Goal: Transaction & Acquisition: Book appointment/travel/reservation

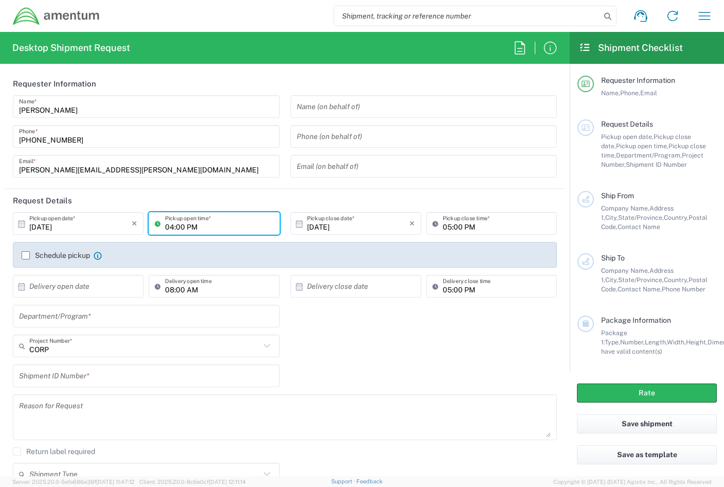
click at [194, 219] on input "04:00 PM" at bounding box center [219, 224] width 108 height 18
click at [170, 225] on input "04:00 PM" at bounding box center [219, 224] width 108 height 18
click at [167, 227] on input "04:00 PM" at bounding box center [219, 224] width 108 height 18
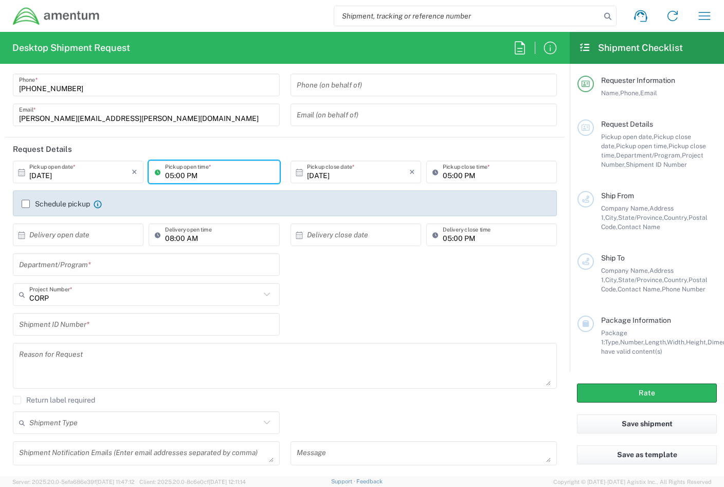
type input "05:00 PM"
click at [64, 269] on input "text" at bounding box center [146, 265] width 255 height 18
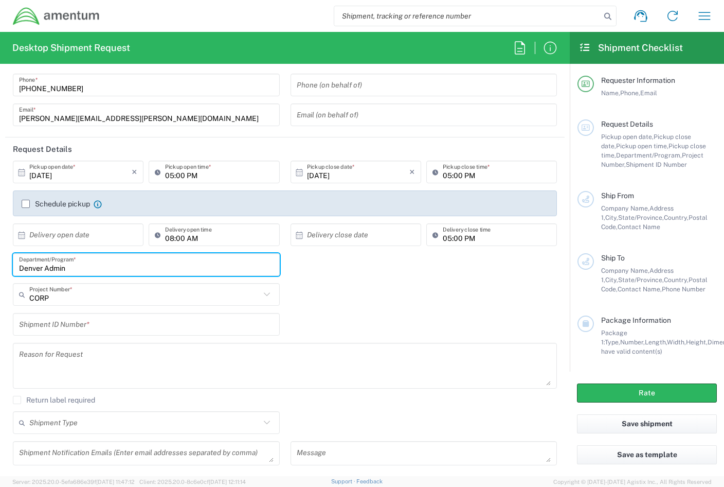
type input "Denver Admin"
click at [68, 327] on input "text" at bounding box center [146, 324] width 255 height 18
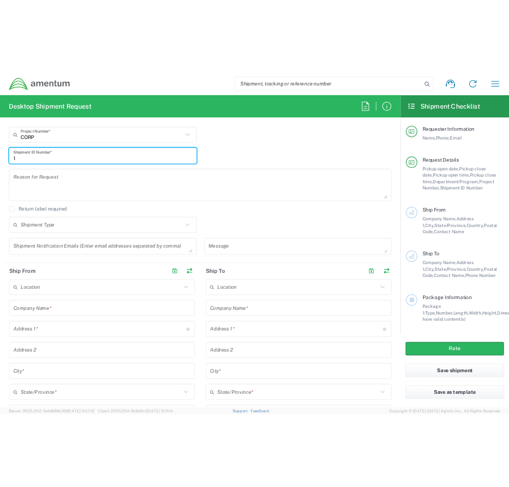
scroll to position [309, 0]
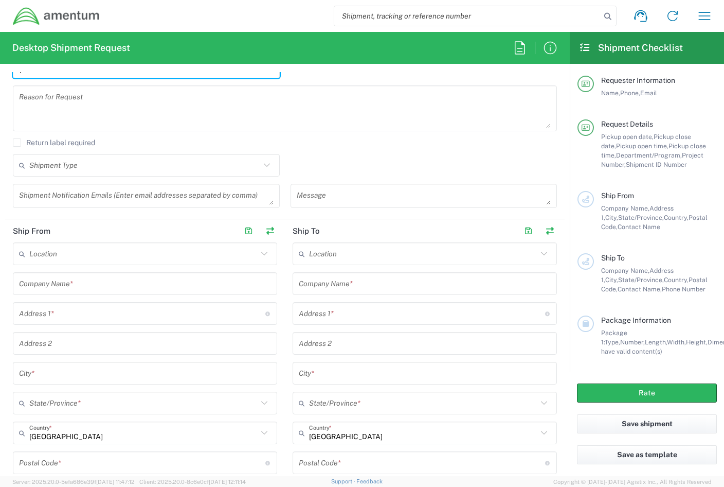
type input "1"
click at [131, 166] on input "text" at bounding box center [144, 165] width 231 height 18
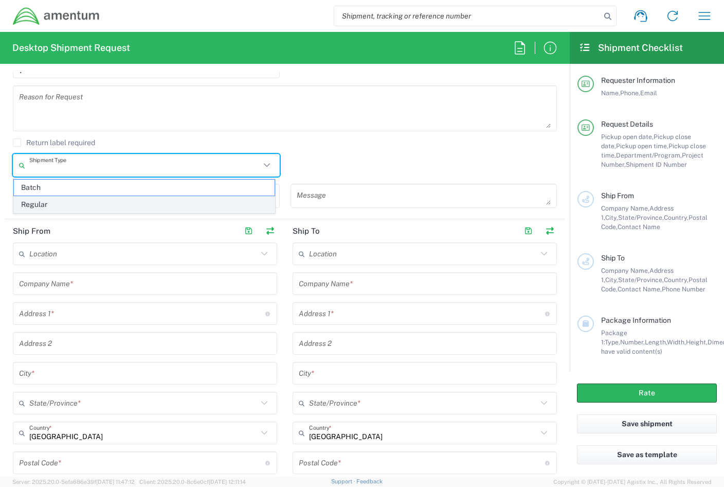
click at [79, 203] on span "Regular" at bounding box center [144, 205] width 261 height 16
type input "Regular"
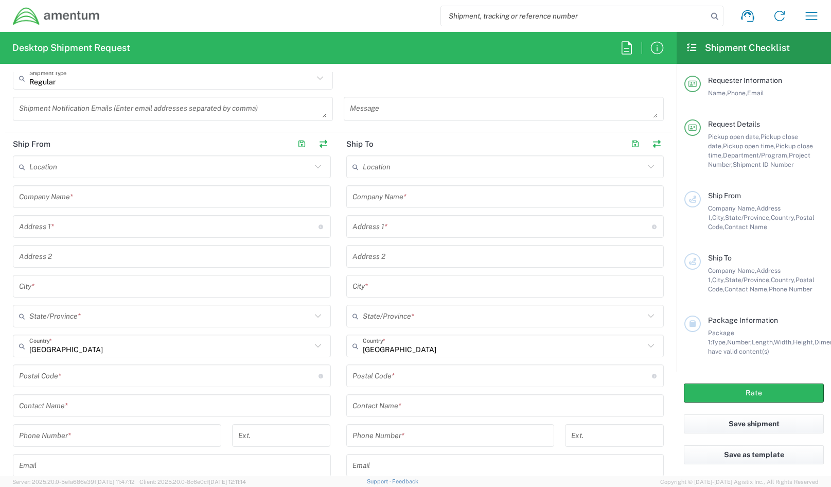
scroll to position [412, 0]
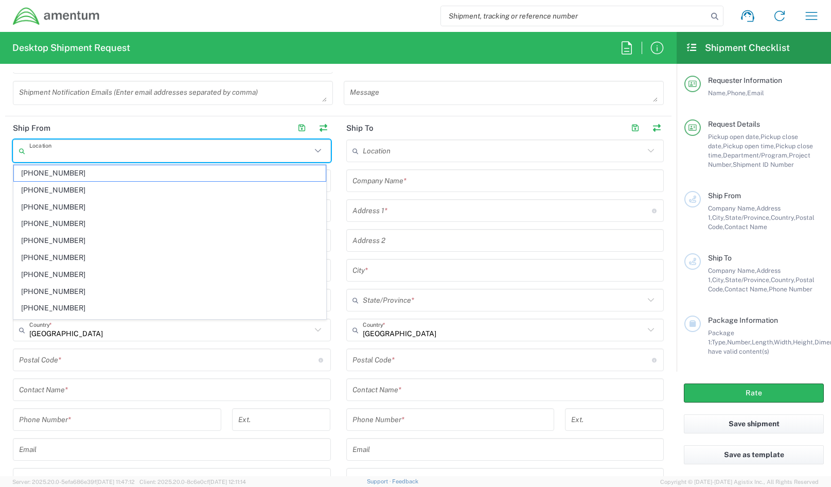
click at [72, 157] on input "text" at bounding box center [170, 151] width 282 height 18
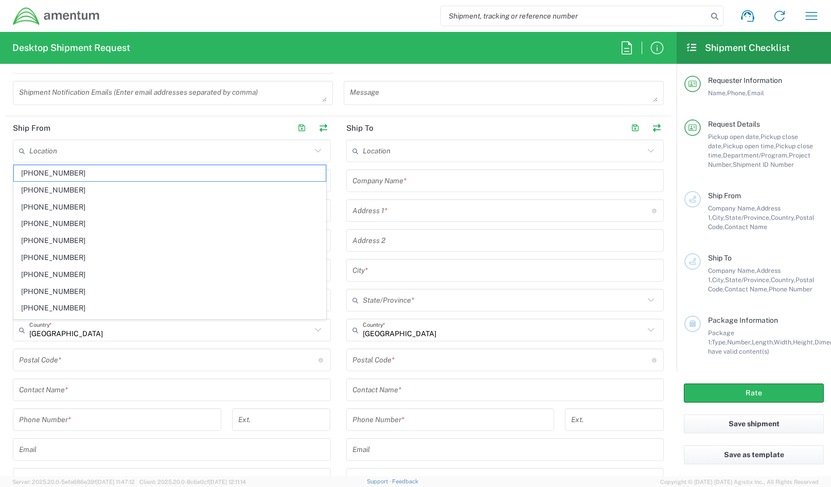
click at [83, 119] on header "Ship From" at bounding box center [171, 127] width 333 height 23
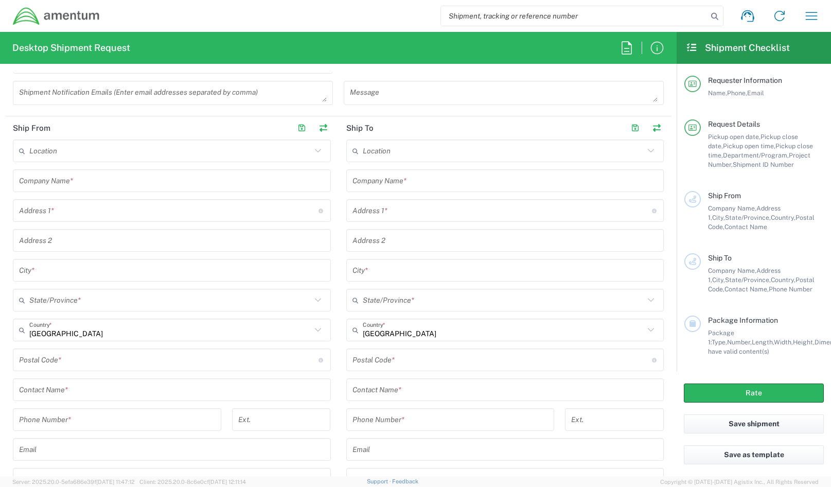
click at [48, 182] on input "text" at bounding box center [172, 181] width 306 height 18
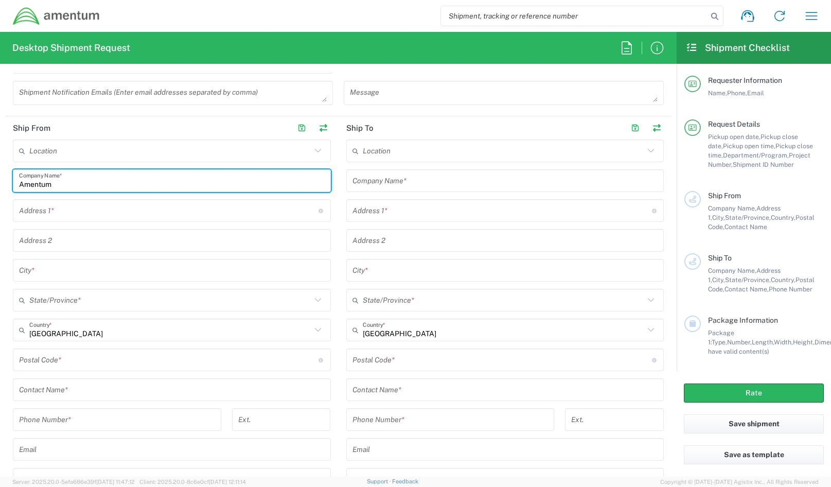
type input "Amentum"
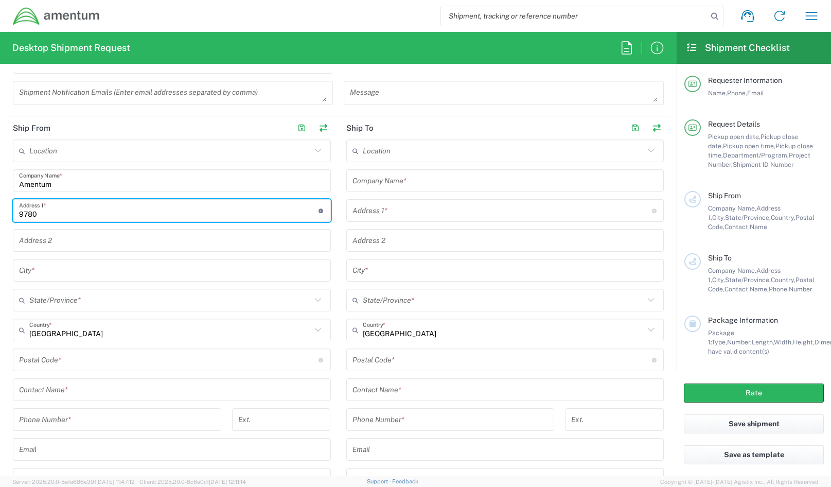
type input "[STREET_ADDRESS]"
type input "[PERSON_NAME][EMAIL_ADDRESS][PERSON_NAME][DOMAIN_NAME]"
type input "Suite 400"
type input "[GEOGRAPHIC_DATA]"
type input "CO"
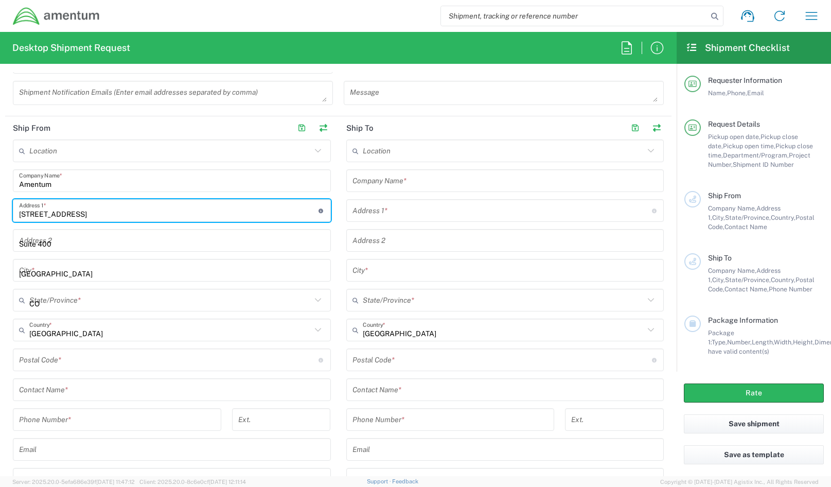
type input "80112"
type input "3038432880"
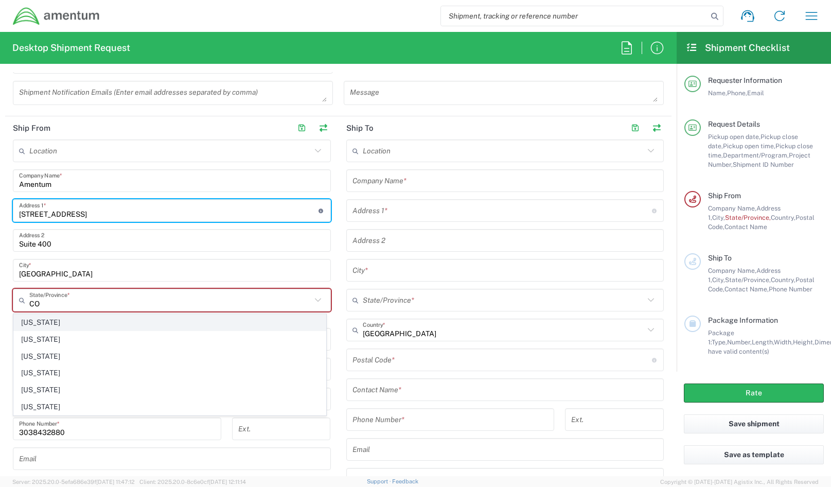
click at [41, 325] on span "[US_STATE]" at bounding box center [170, 322] width 312 height 16
type input "[US_STATE]"
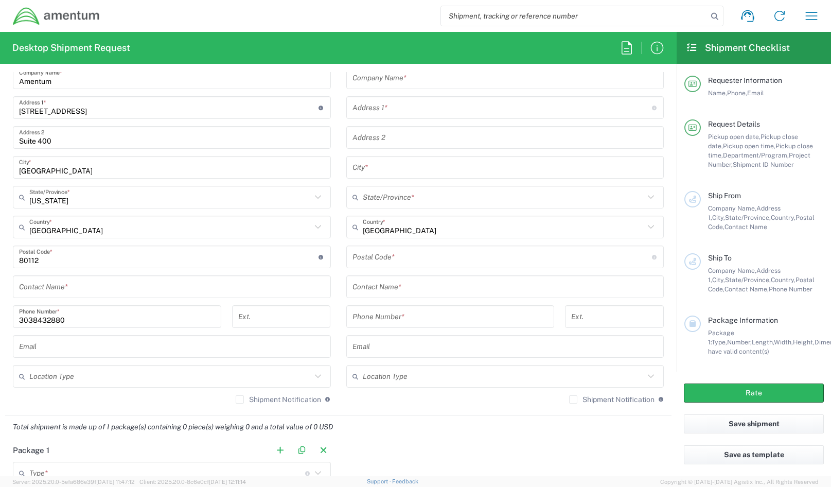
scroll to position [566, 0]
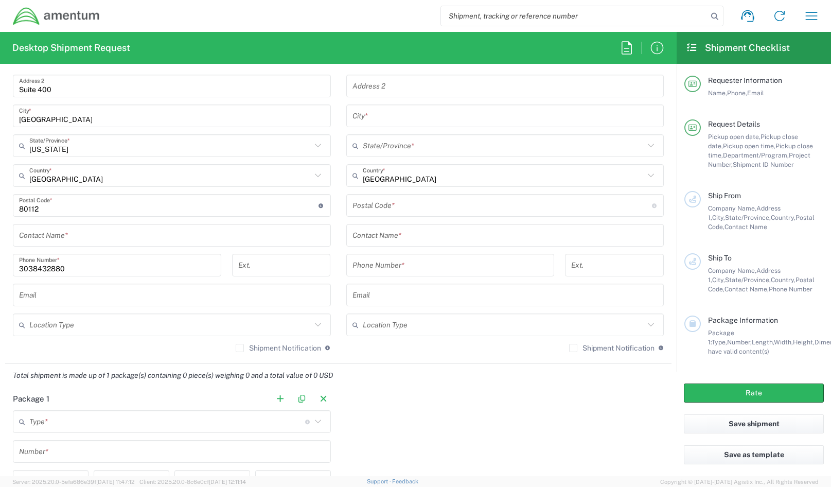
click at [62, 238] on input "text" at bounding box center [172, 235] width 306 height 18
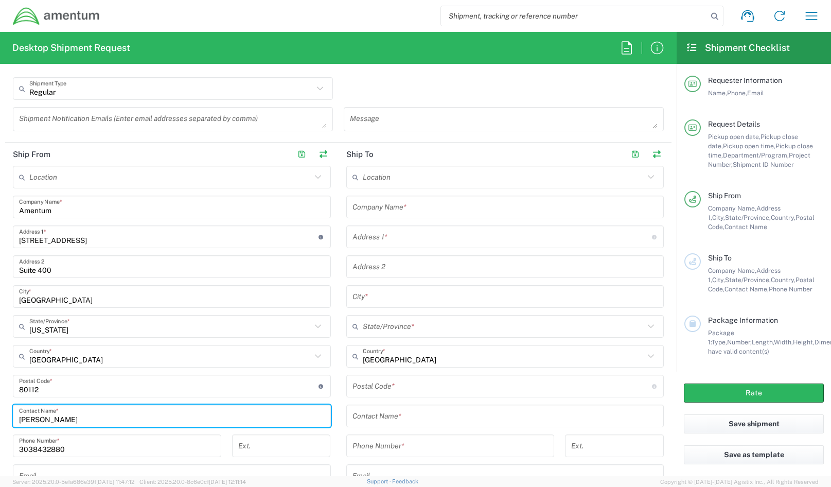
scroll to position [360, 0]
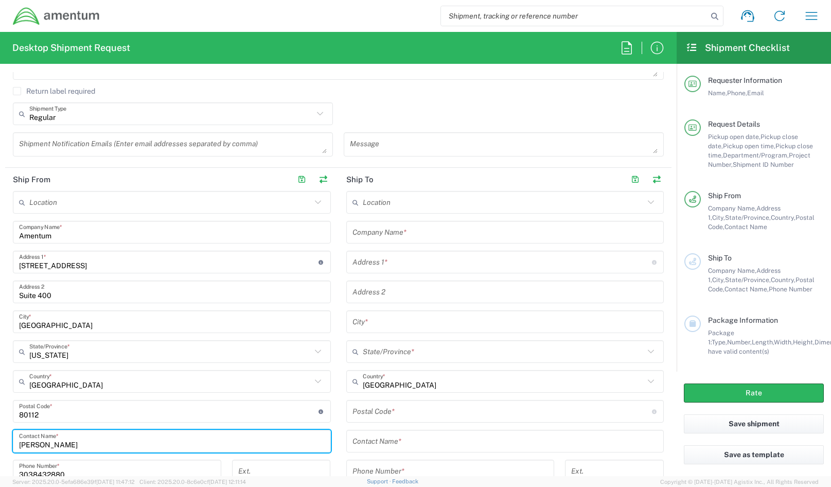
type input "[PERSON_NAME]"
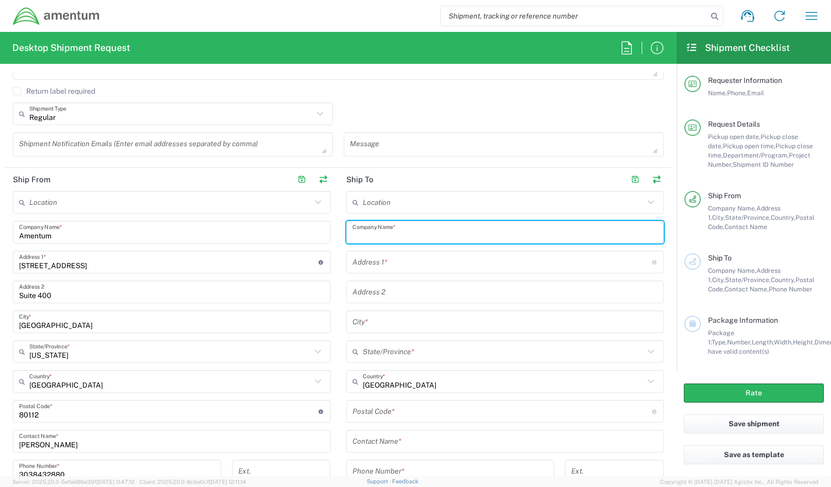
click at [401, 234] on input "text" at bounding box center [505, 232] width 306 height 18
type input "J"
type input "[PERSON_NAME]"
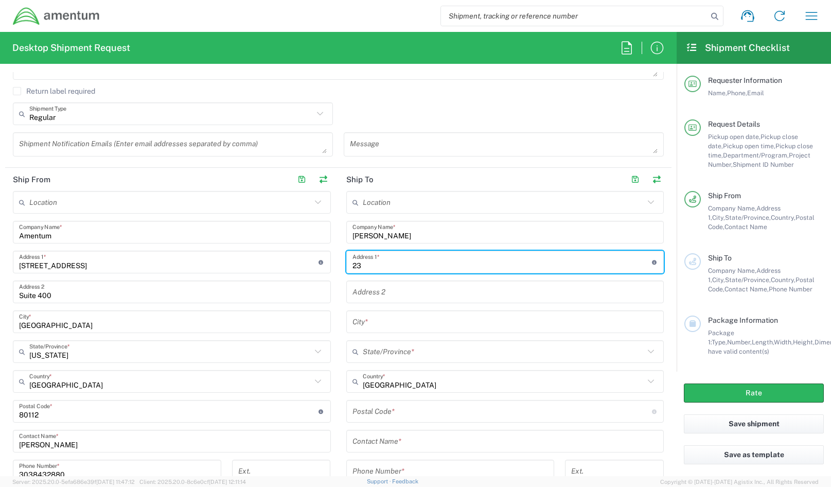
type input "2"
type input "[STREET_ADDRESS]"
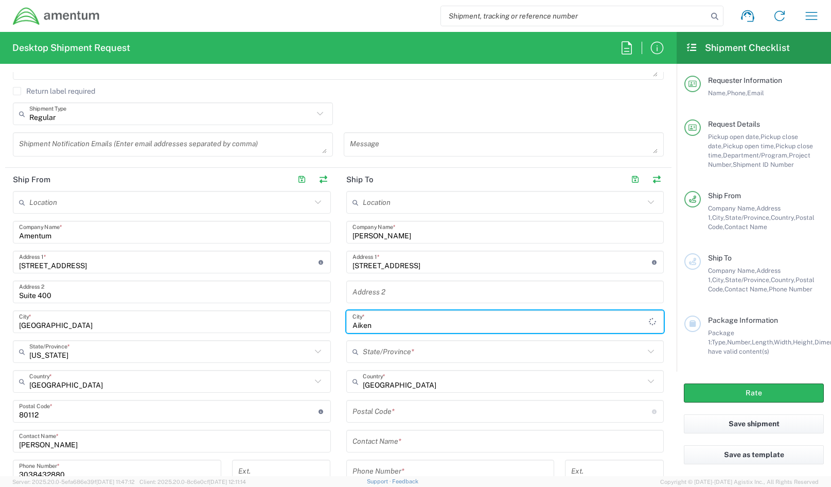
type input "Aiken"
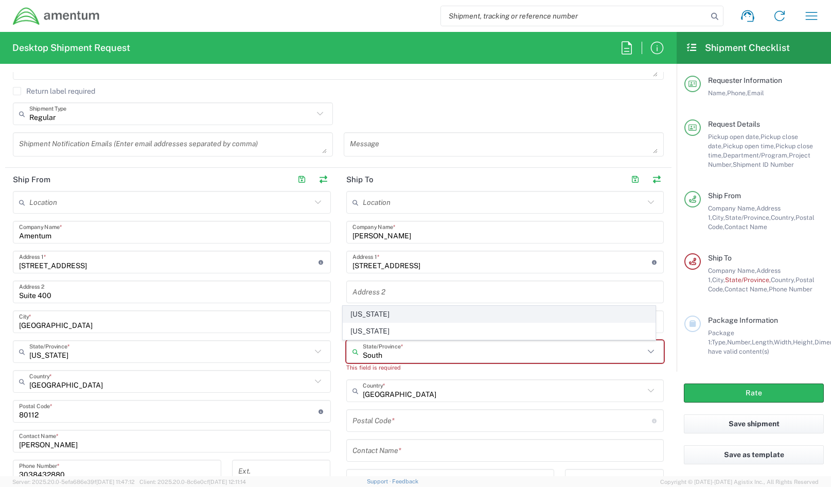
click at [387, 317] on span "[US_STATE]" at bounding box center [499, 314] width 312 height 16
type input "[US_STATE]"
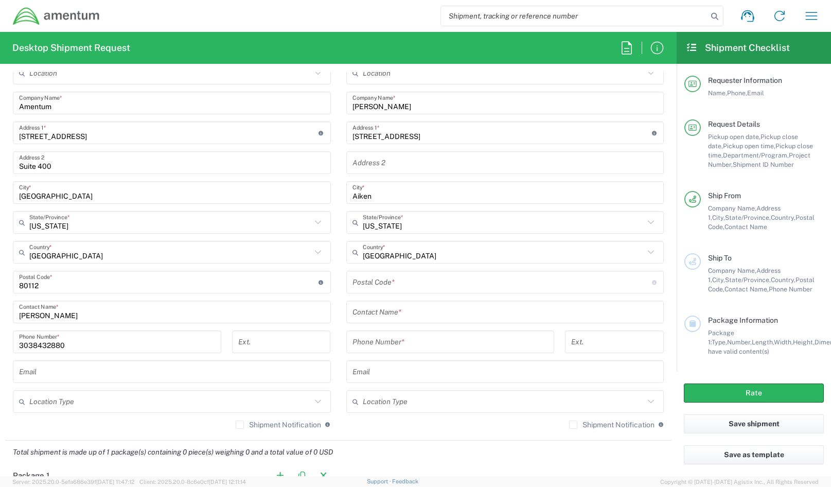
scroll to position [515, 0]
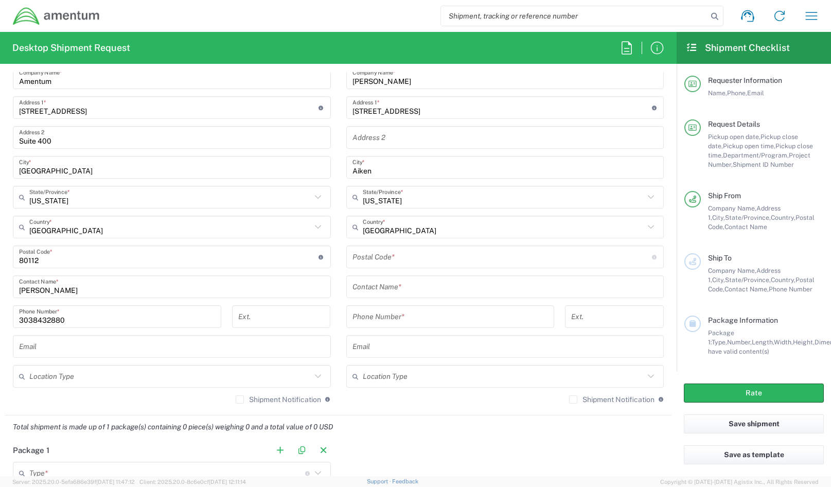
click at [376, 249] on input "undefined" at bounding box center [501, 257] width 299 height 18
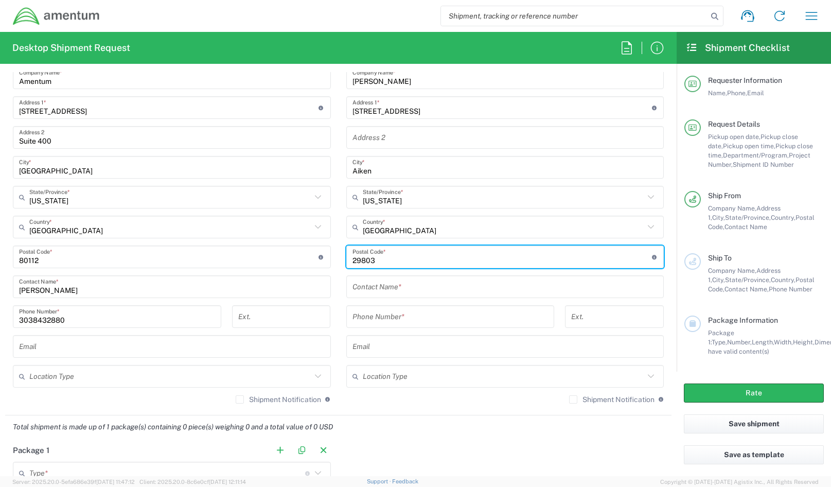
type input "29803"
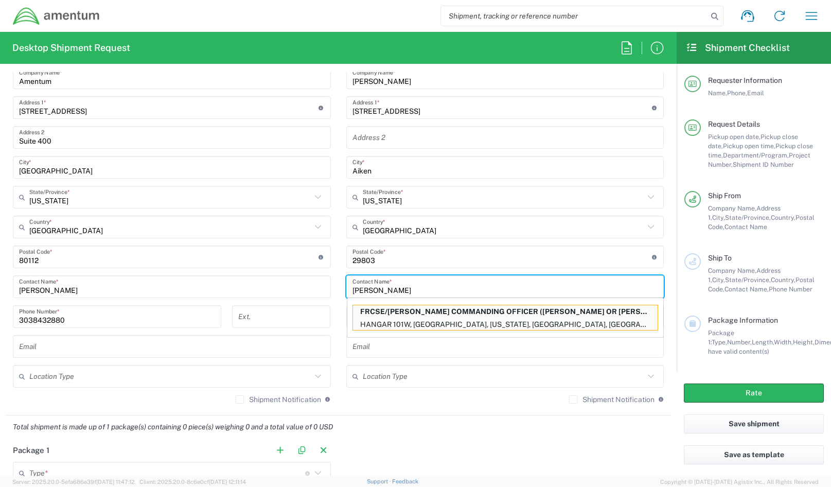
type input "[PERSON_NAME]"
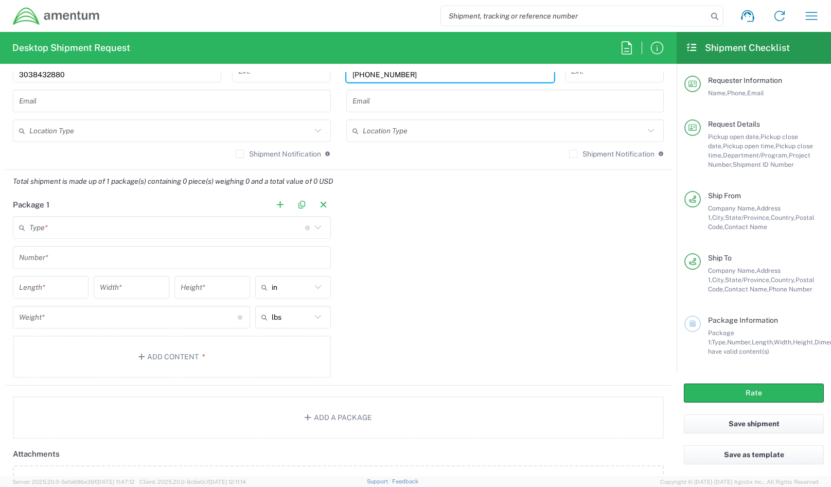
scroll to position [772, 0]
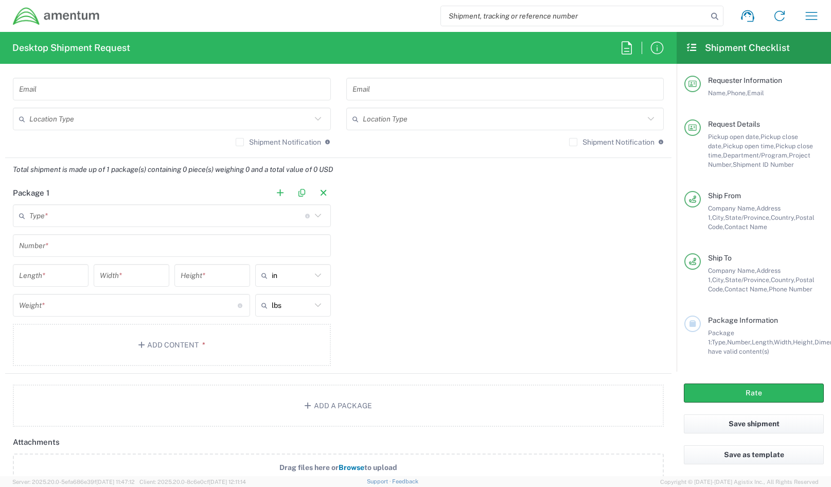
type input "[PHONE_NUMBER]"
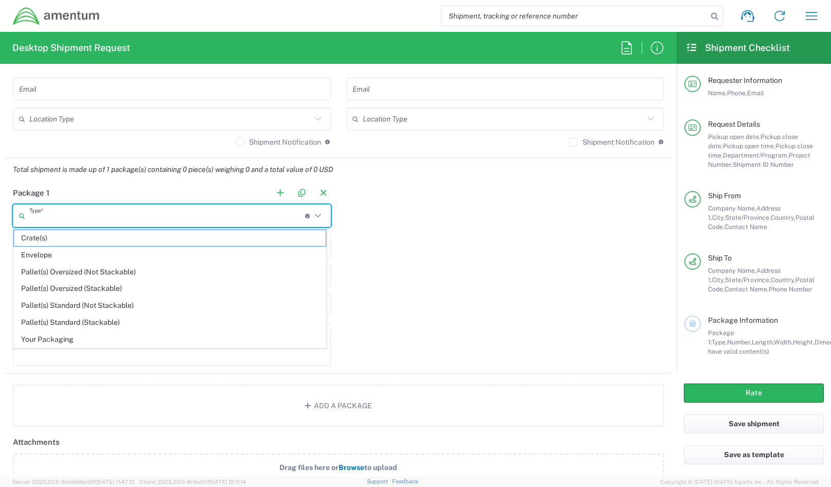
click at [75, 212] on input "text" at bounding box center [167, 216] width 276 height 18
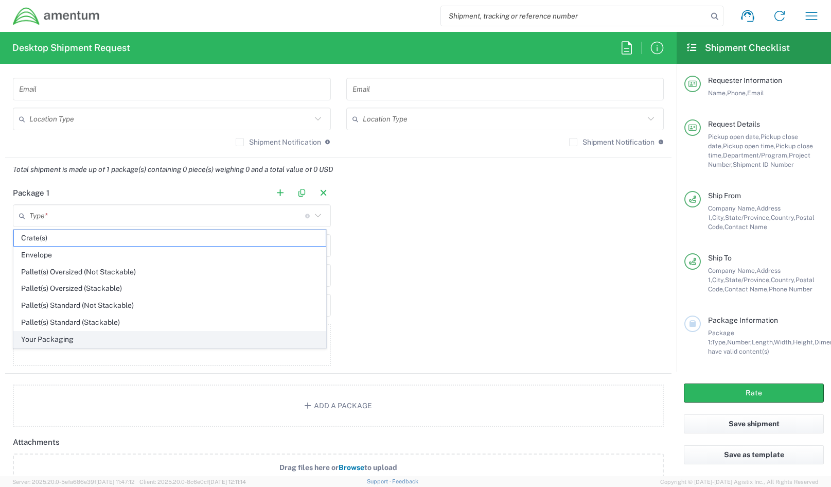
click at [48, 339] on span "Your Packaging" at bounding box center [170, 339] width 312 height 16
type input "Your Packaging"
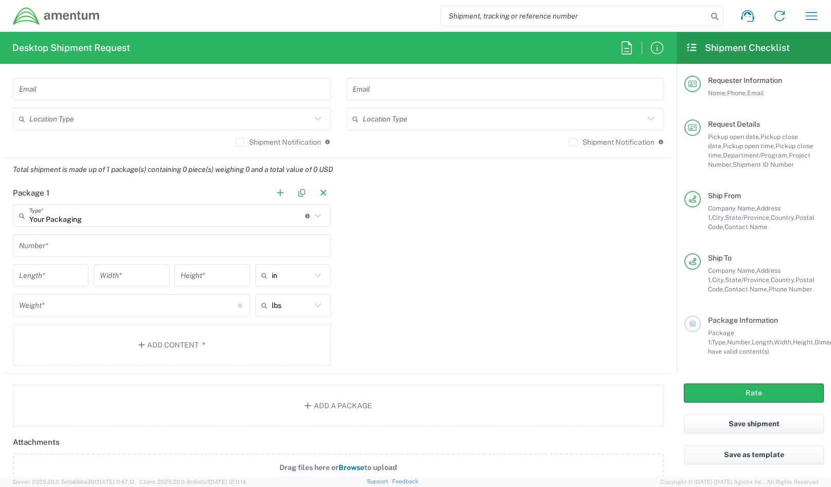
click at [55, 247] on input "text" at bounding box center [172, 246] width 306 height 18
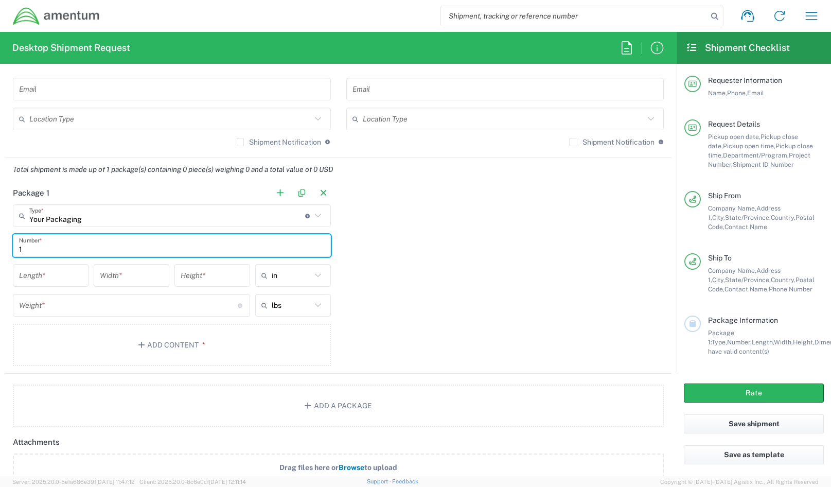
type input "1"
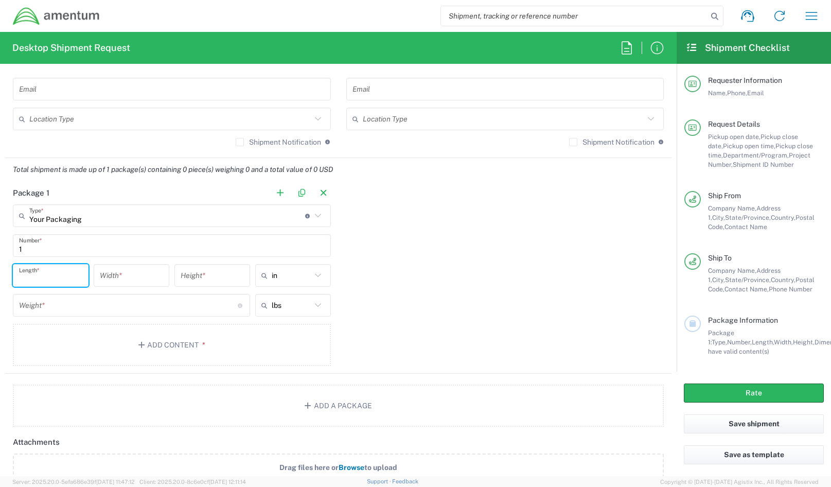
click at [50, 270] on input "number" at bounding box center [50, 276] width 63 height 18
click at [64, 277] on input "number" at bounding box center [50, 276] width 63 height 18
type input "11"
click at [112, 278] on input "number" at bounding box center [131, 276] width 63 height 18
type input "2"
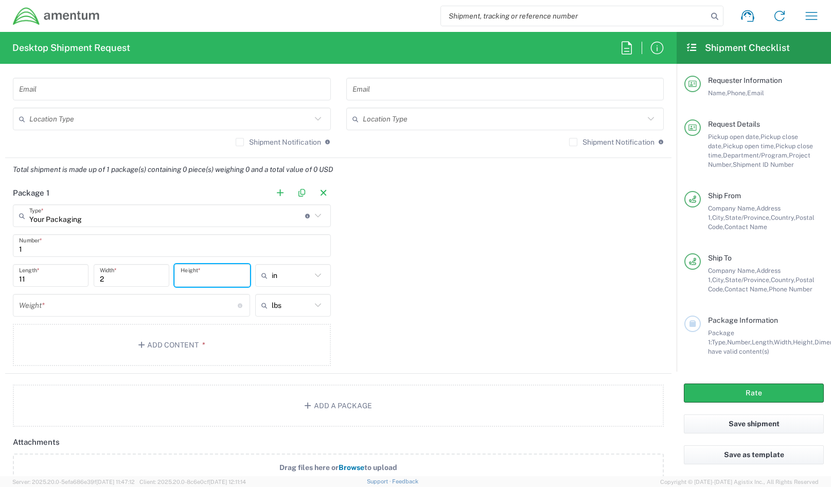
click at [191, 278] on input "number" at bounding box center [212, 276] width 63 height 18
click at [22, 274] on input "11" at bounding box center [50, 276] width 63 height 18
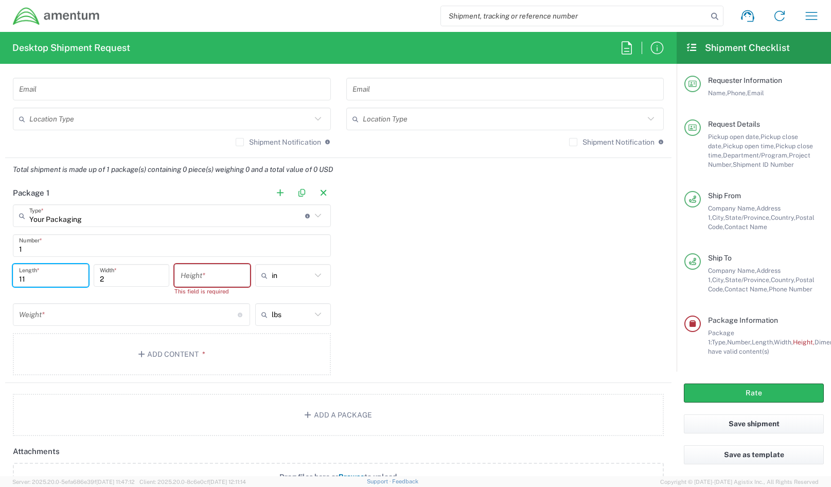
drag, startPoint x: 40, startPoint y: 281, endPoint x: 14, endPoint y: 281, distance: 26.2
click at [14, 281] on div "11 Length *" at bounding box center [51, 275] width 76 height 23
type input "12"
click at [194, 274] on input "number" at bounding box center [212, 276] width 63 height 18
click at [131, 278] on input "2" at bounding box center [131, 276] width 63 height 18
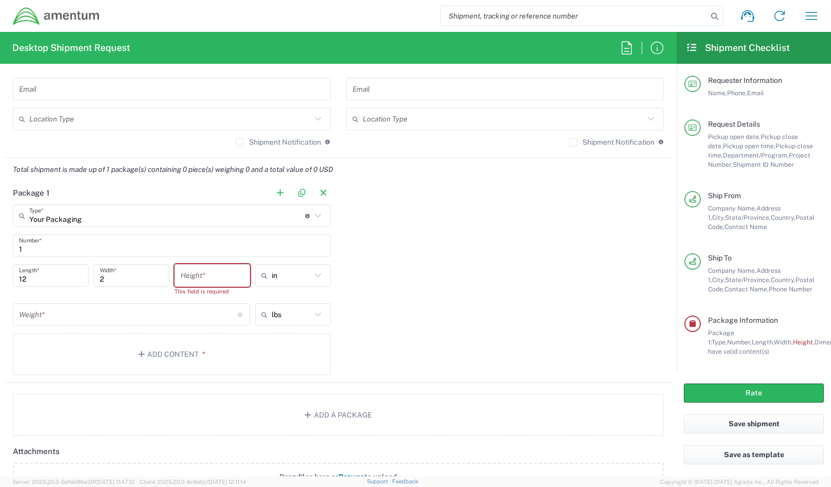
click at [95, 274] on div "2 Width *" at bounding box center [132, 275] width 76 height 23
drag, startPoint x: 115, startPoint y: 276, endPoint x: 99, endPoint y: 278, distance: 16.6
click at [100, 278] on input "2" at bounding box center [131, 276] width 63 height 18
type input "11"
click at [208, 279] on input "number" at bounding box center [212, 276] width 63 height 18
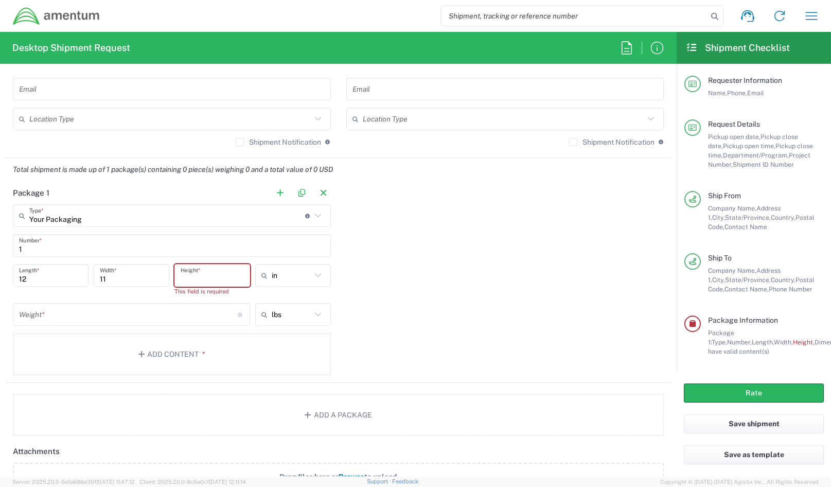
type input "1"
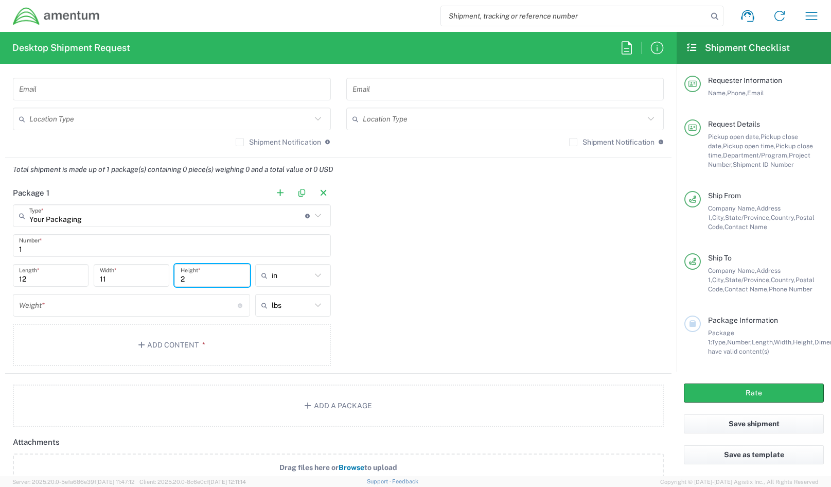
type input "2"
click at [94, 307] on input "number" at bounding box center [128, 305] width 219 height 18
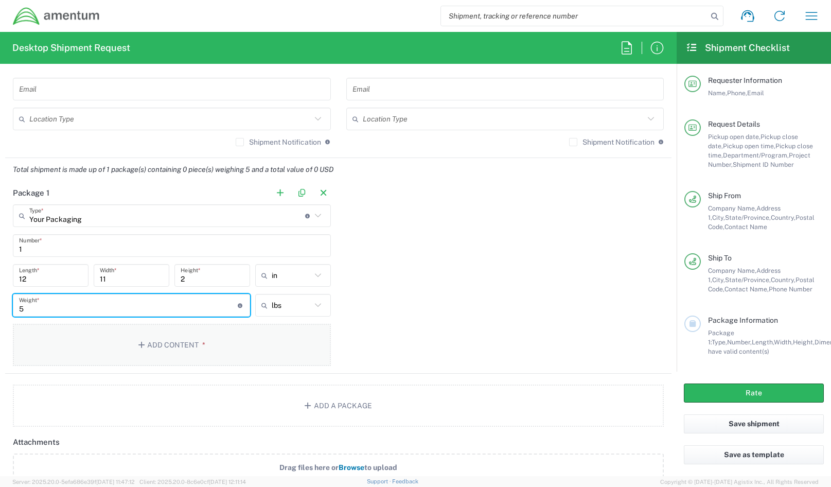
type input "5"
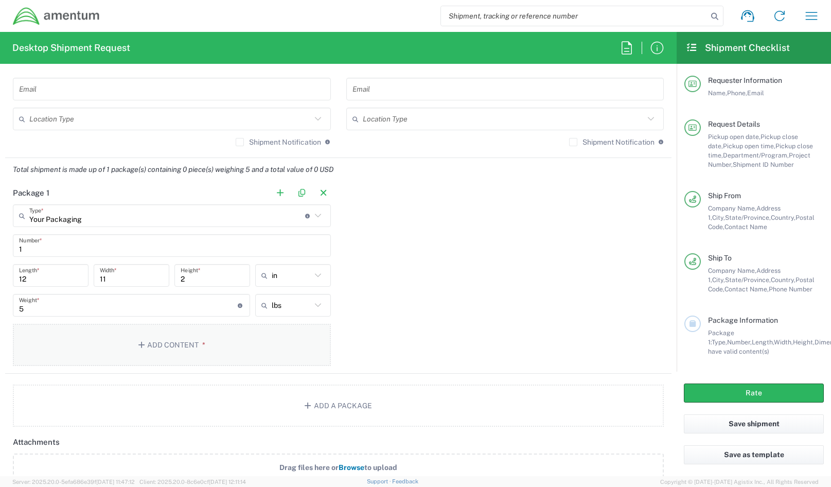
click at [159, 351] on button "Add Content *" at bounding box center [172, 345] width 318 height 42
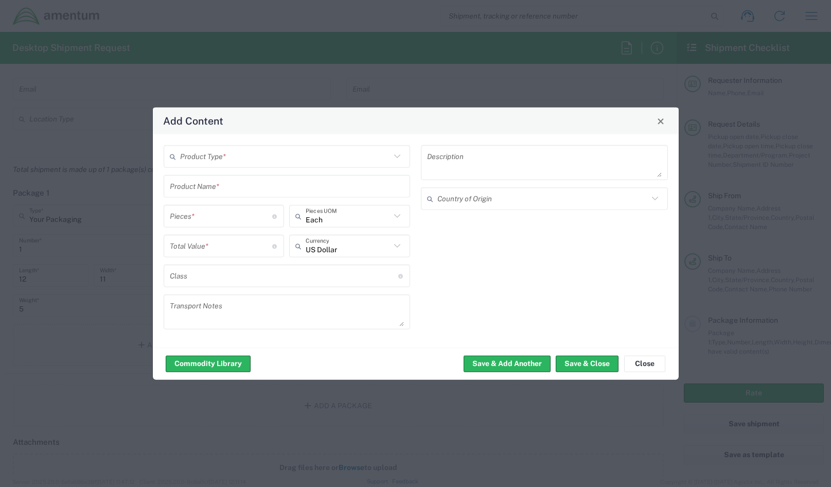
click at [266, 164] on input "text" at bounding box center [285, 156] width 211 height 18
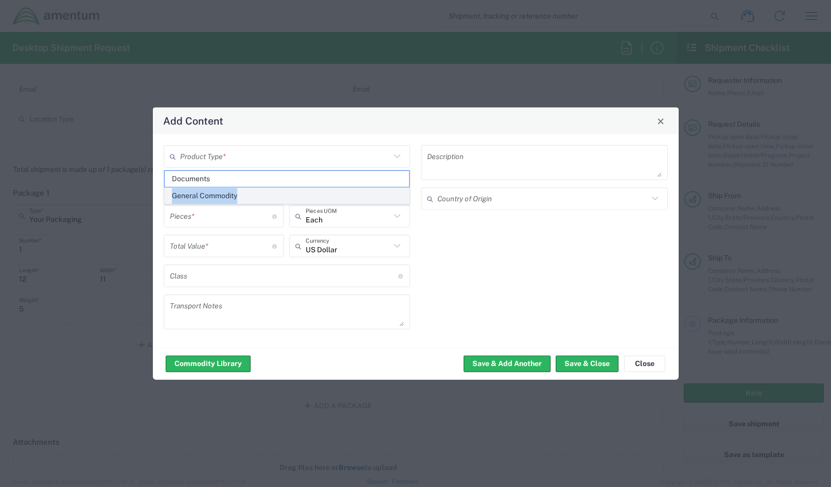
drag, startPoint x: 268, startPoint y: 173, endPoint x: 268, endPoint y: 191, distance: 18.0
click at [268, 191] on ul "Documents General Commodity" at bounding box center [287, 187] width 246 height 34
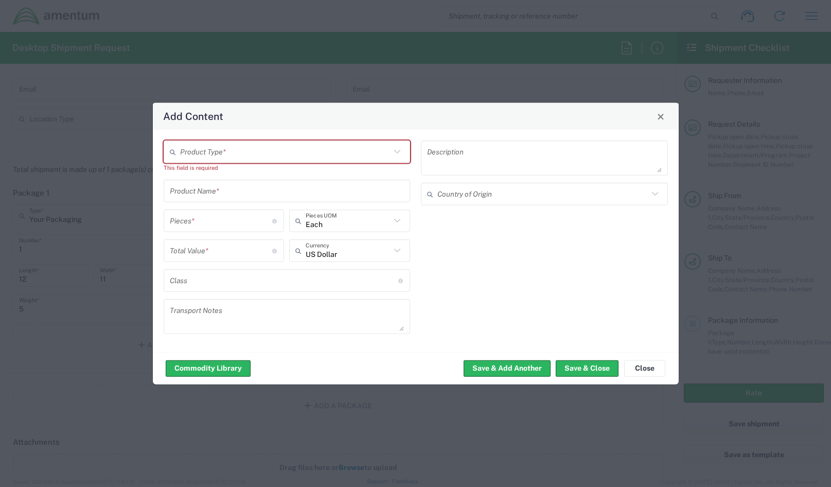
click at [243, 191] on input "text" at bounding box center [287, 191] width 235 height 18
type input "Award"
click at [248, 224] on input "number" at bounding box center [221, 220] width 103 height 18
type input "1"
click at [208, 251] on input "number" at bounding box center [221, 250] width 103 height 18
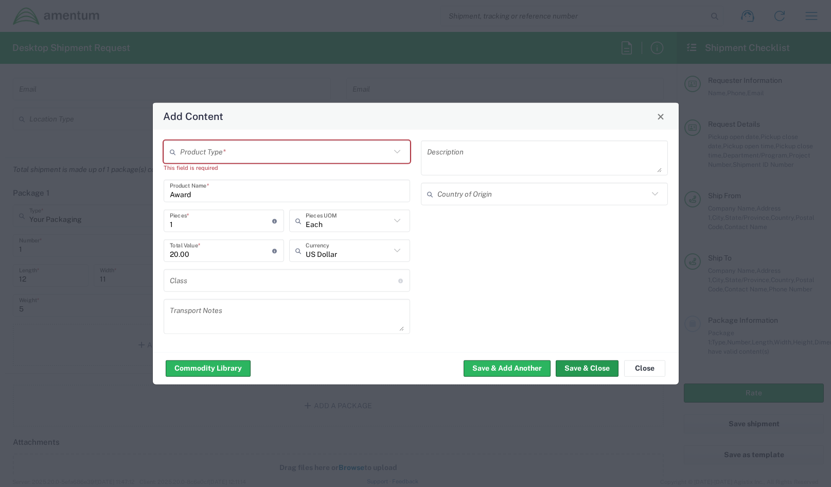
click at [587, 371] on button "Save & Close" at bounding box center [587, 368] width 63 height 16
type input "20"
click at [230, 154] on input "text" at bounding box center [285, 152] width 211 height 18
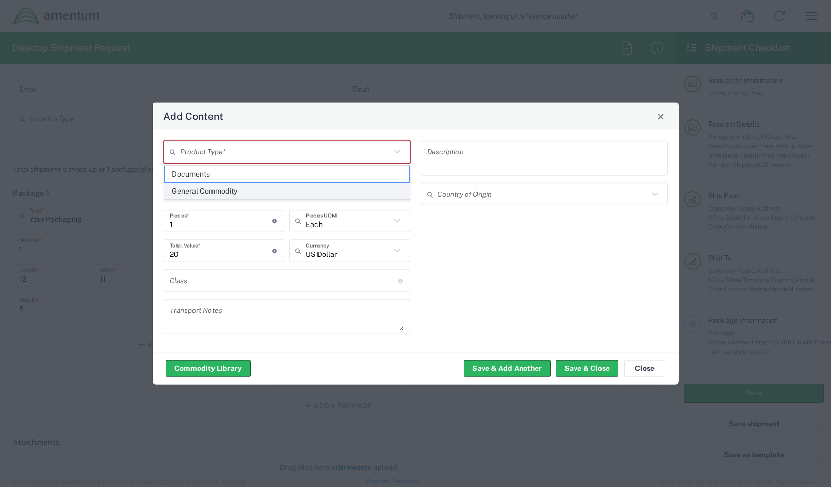
click at [217, 187] on span "General Commodity" at bounding box center [287, 191] width 245 height 16
type input "General Commodity"
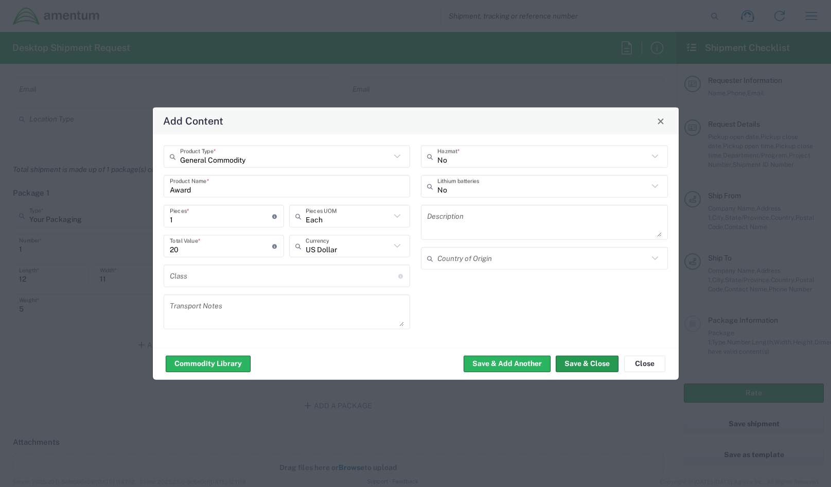
click at [582, 362] on button "Save & Close" at bounding box center [587, 363] width 63 height 16
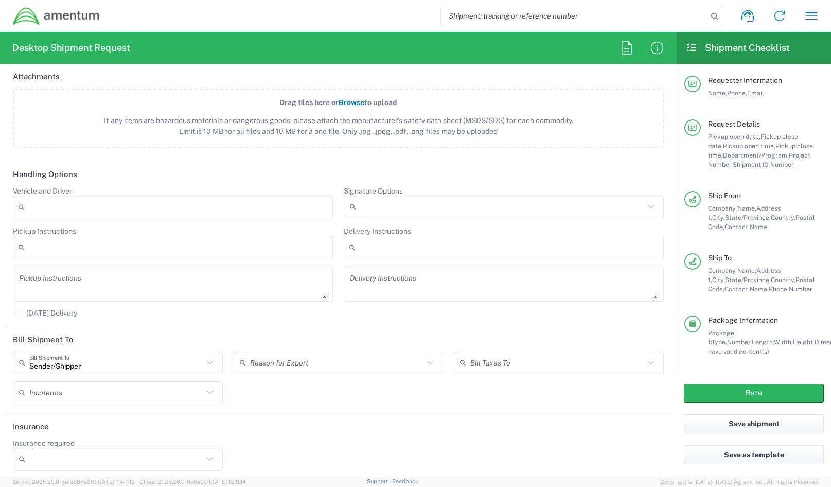
scroll to position [1203, 0]
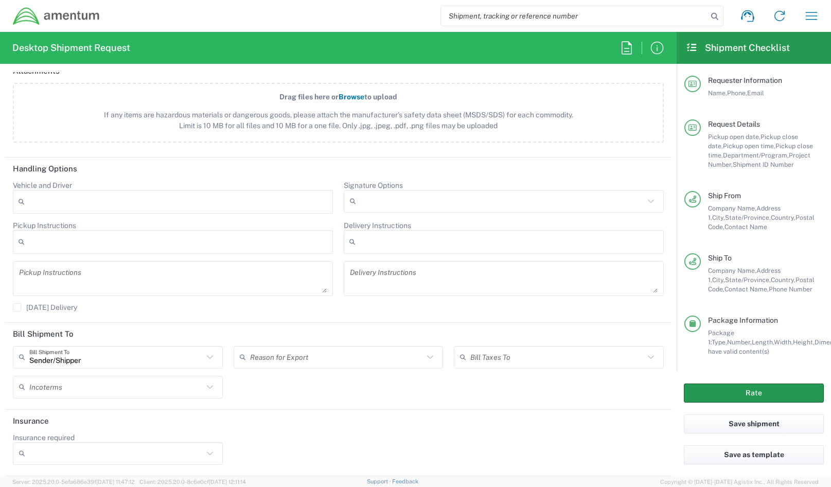
click at [761, 386] on button "Rate" at bounding box center [754, 392] width 140 height 19
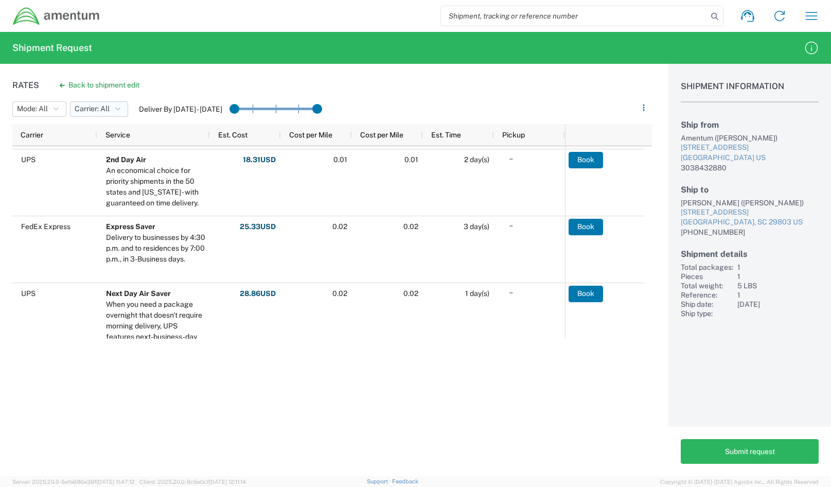
click at [120, 107] on icon "button" at bounding box center [117, 108] width 5 height 7
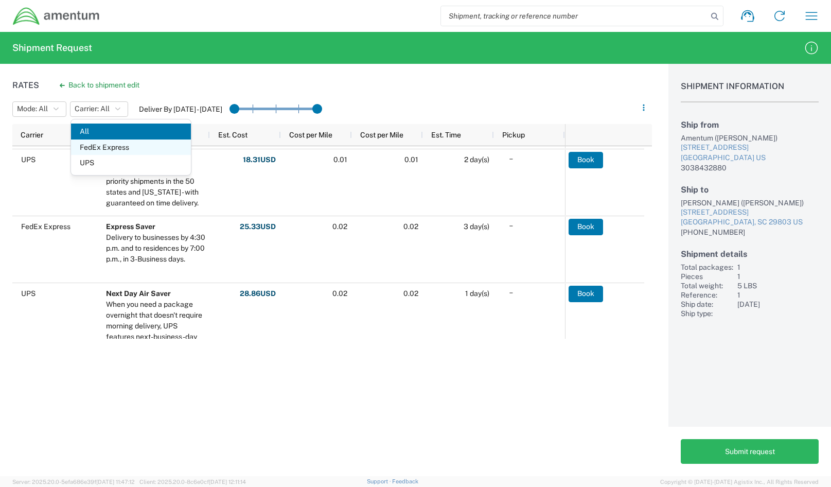
click at [108, 146] on span "FedEx Express" at bounding box center [131, 147] width 120 height 16
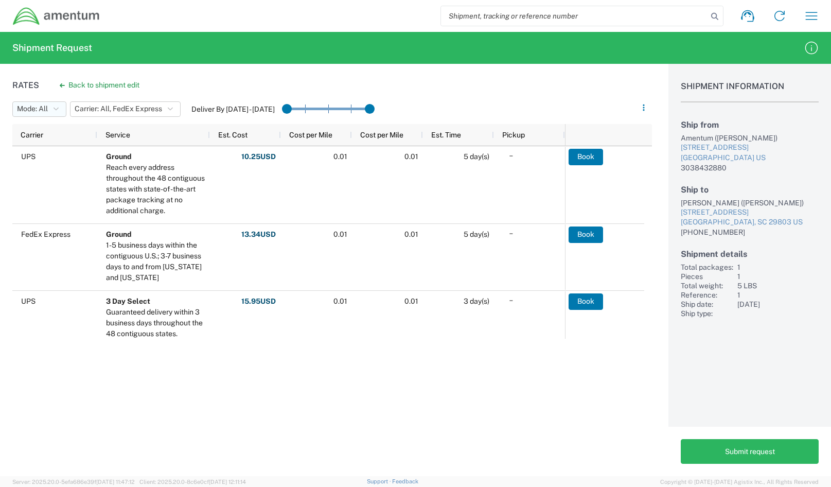
click at [60, 110] on button "Mode: All" at bounding box center [39, 108] width 54 height 15
click at [177, 108] on button "Carrier: All, FedEx Express" at bounding box center [125, 108] width 111 height 15
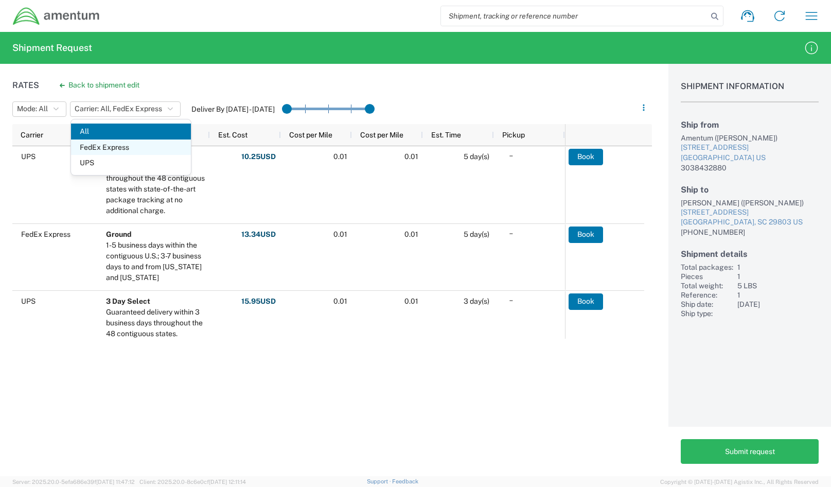
click at [114, 147] on span "FedEx Express" at bounding box center [131, 147] width 120 height 16
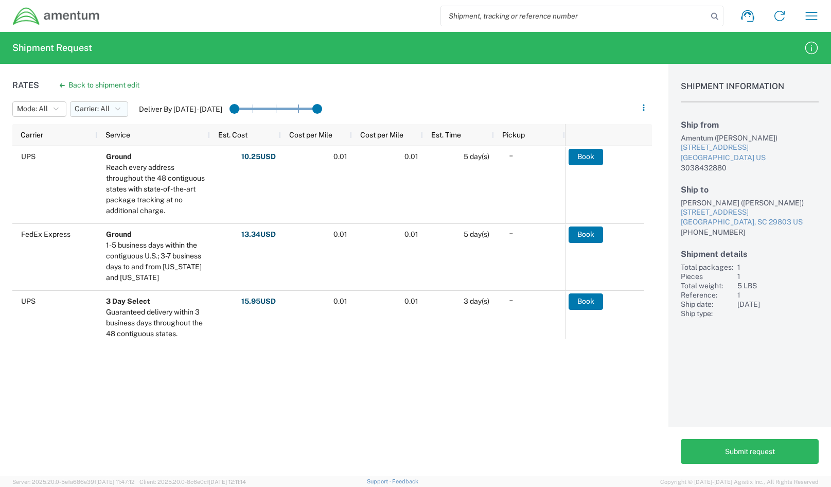
click at [122, 104] on button "Carrier: All" at bounding box center [99, 108] width 58 height 15
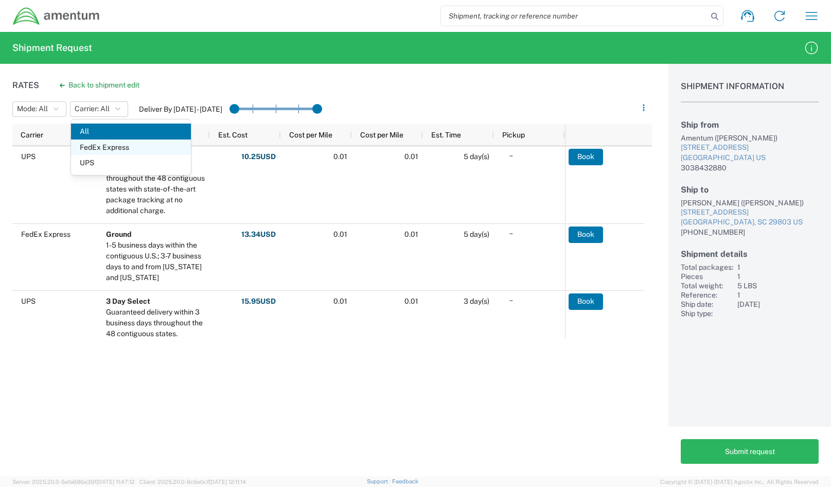
click at [119, 148] on span "FedEx Express" at bounding box center [131, 147] width 120 height 16
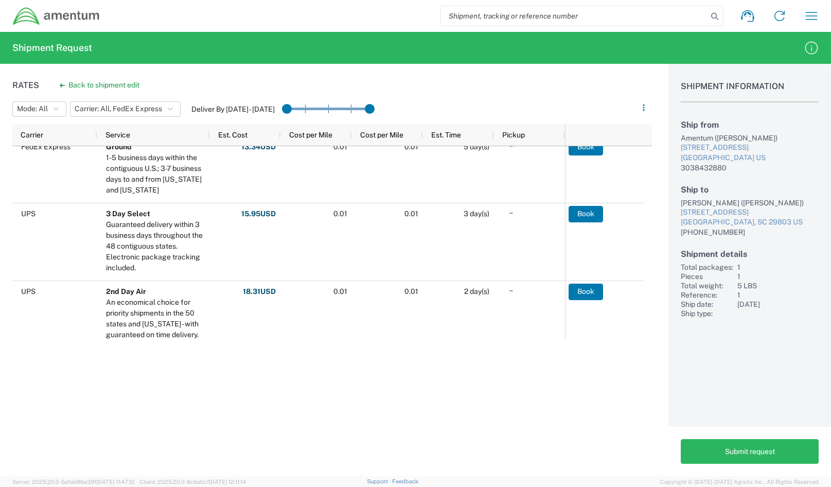
scroll to position [110, 0]
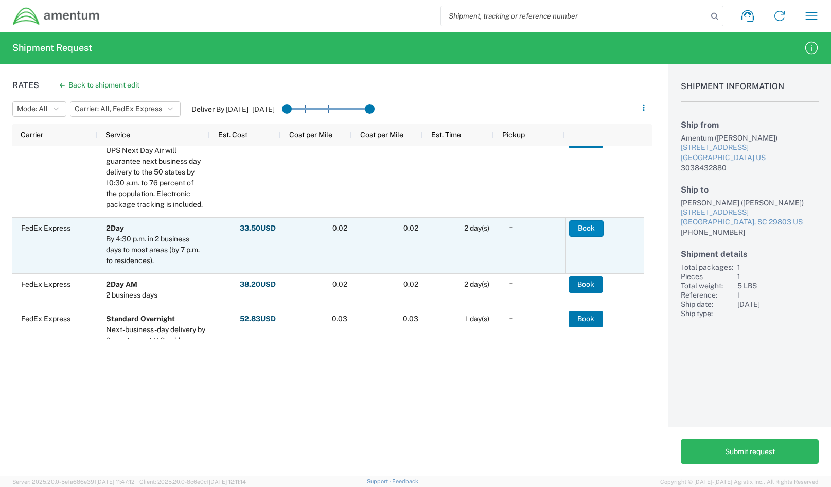
click at [590, 229] on button "Book" at bounding box center [586, 228] width 34 height 16
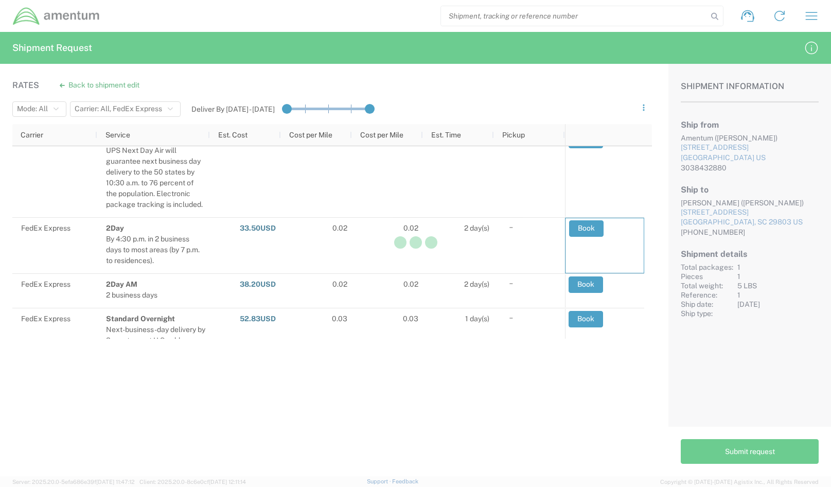
click at [621, 228] on div at bounding box center [415, 243] width 831 height 487
